Goal: Check status: Check status

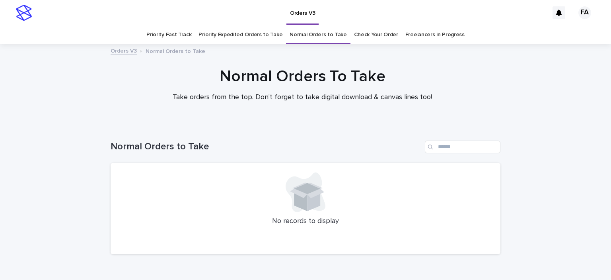
click at [363, 30] on link "Check Your Order" at bounding box center [376, 34] width 44 height 19
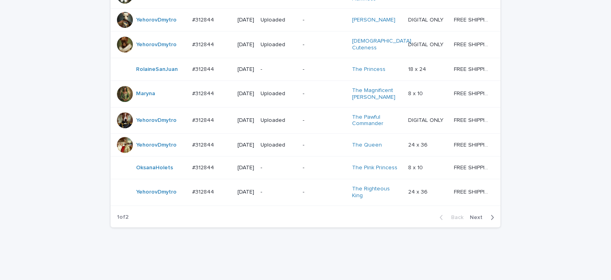
scroll to position [756, 0]
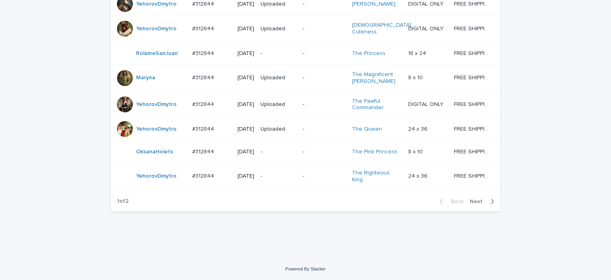
click at [479, 204] on span "Next" at bounding box center [478, 201] width 17 height 6
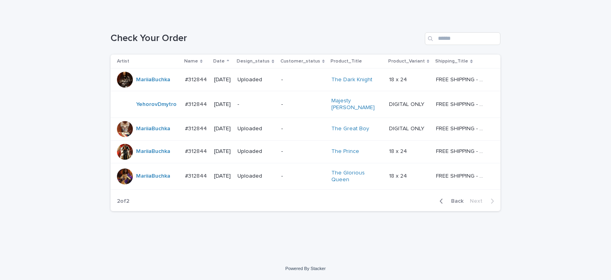
scroll to position [100, 0]
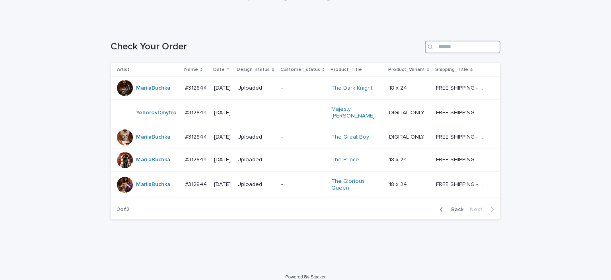
click at [451, 47] on input "Search" at bounding box center [463, 47] width 76 height 13
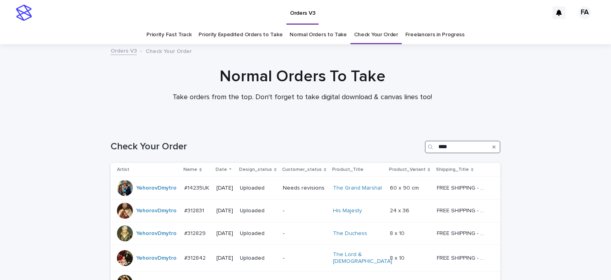
type input "****"
click at [318, 40] on link "Normal Orders to Take" at bounding box center [318, 34] width 57 height 19
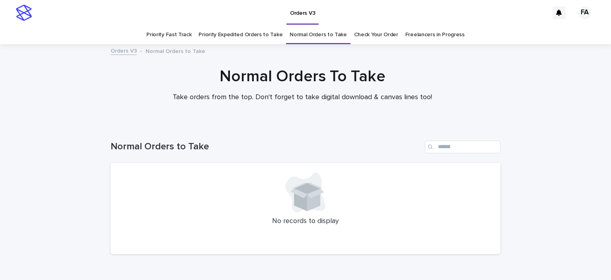
click at [172, 54] on div "Orders V3 Normal Orders to Take" at bounding box center [306, 51] width 398 height 11
click at [258, 45] on div at bounding box center [302, 85] width 605 height 80
click at [205, 31] on link "Priority Expedited Orders to Take" at bounding box center [240, 34] width 84 height 19
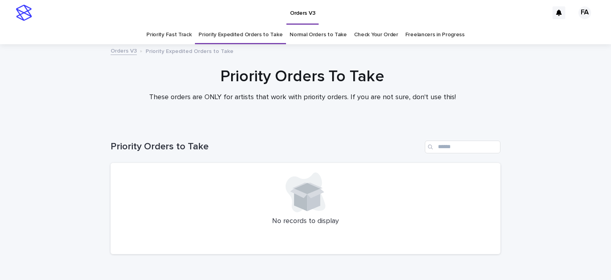
click at [153, 33] on link "Priority Fast Track" at bounding box center [168, 34] width 45 height 19
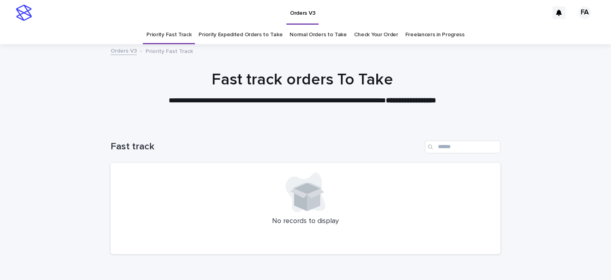
click at [321, 38] on link "Normal Orders to Take" at bounding box center [318, 34] width 57 height 19
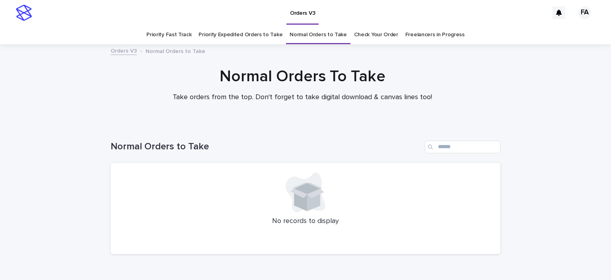
click at [562, 210] on div "Loading... Saving… Loading... Saving… Normal Orders to Take No records to displ…" at bounding box center [305, 212] width 611 height 176
click at [364, 40] on link "Check Your Order" at bounding box center [376, 34] width 44 height 19
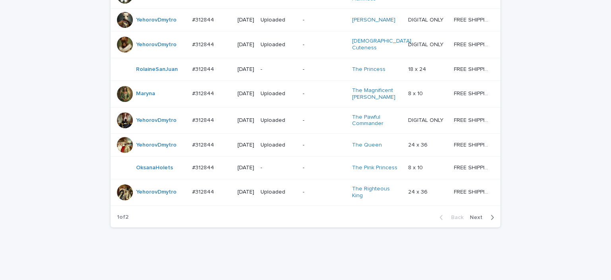
scroll to position [775, 0]
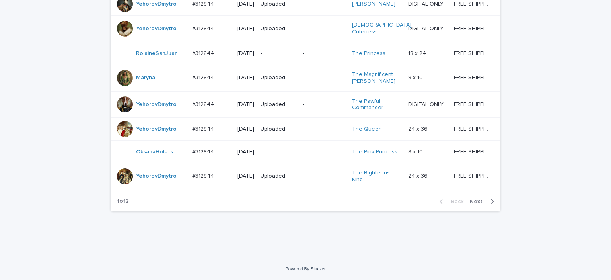
click at [472, 201] on span "Next" at bounding box center [478, 201] width 17 height 6
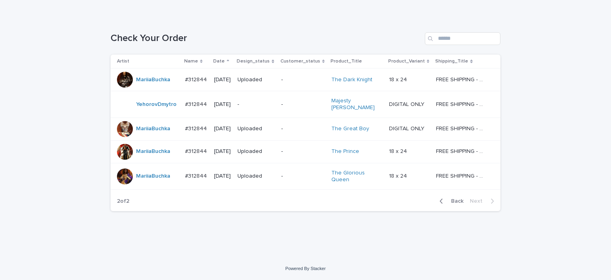
scroll to position [100, 0]
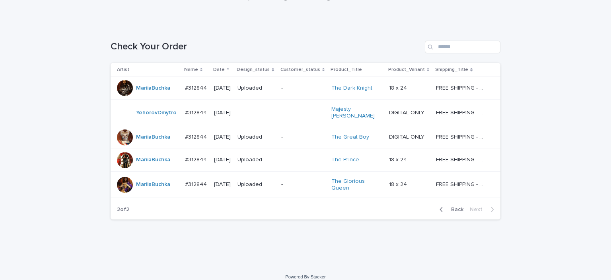
click at [450, 53] on div "Check Your Order" at bounding box center [306, 44] width 390 height 38
click at [450, 52] on input "Search" at bounding box center [463, 47] width 76 height 13
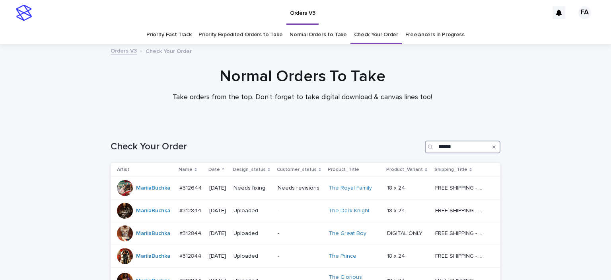
type input "******"
click at [330, 39] on link "Normal Orders to Take" at bounding box center [318, 34] width 57 height 19
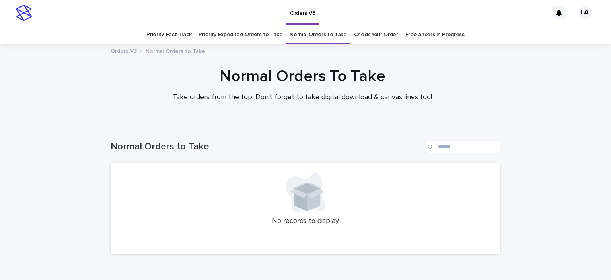
click at [449, 248] on div "No records to display" at bounding box center [306, 208] width 390 height 91
click at [551, 192] on div "Loading... Saving… Loading... Saving… Normal Orders to Take No records to displ…" at bounding box center [305, 212] width 611 height 176
